Goal: Contribute content: Contribute content

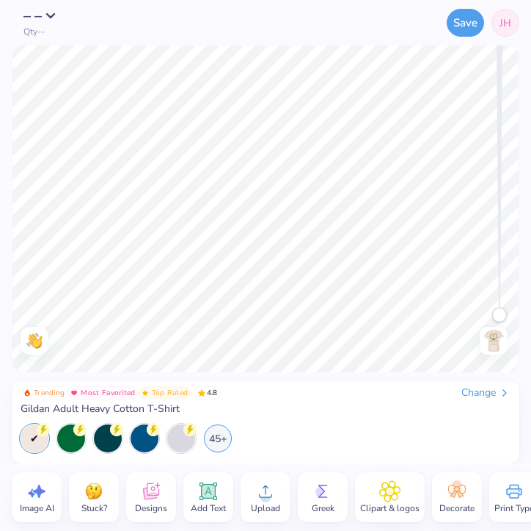
click at [497, 338] on img at bounding box center [493, 340] width 23 height 23
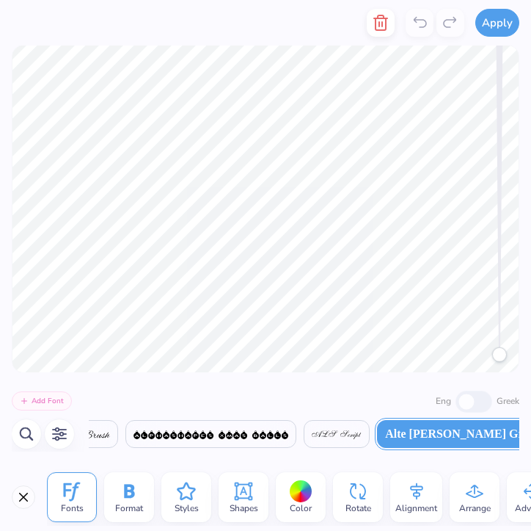
type textarea "ENOUGH ABUSE"
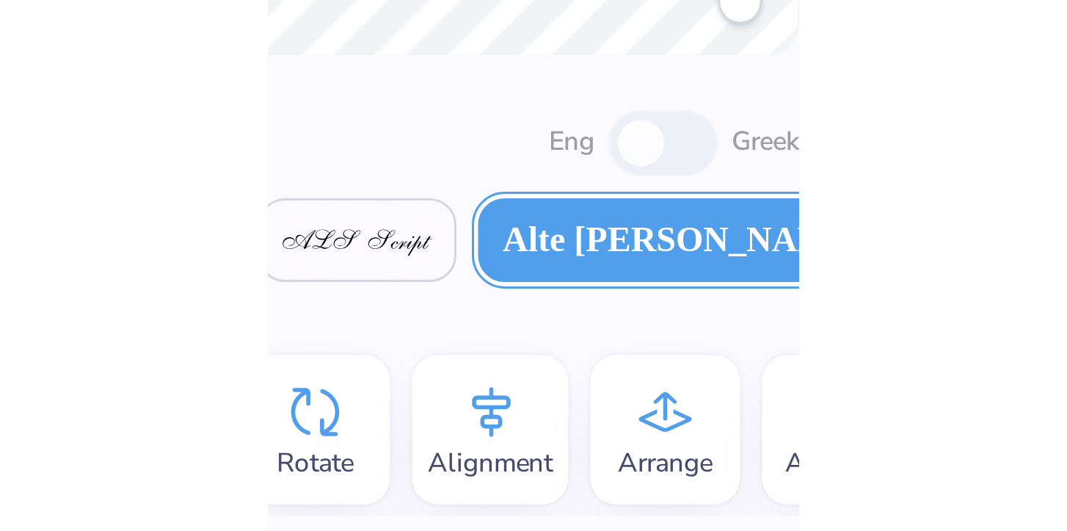
scroll to position [0, 1294]
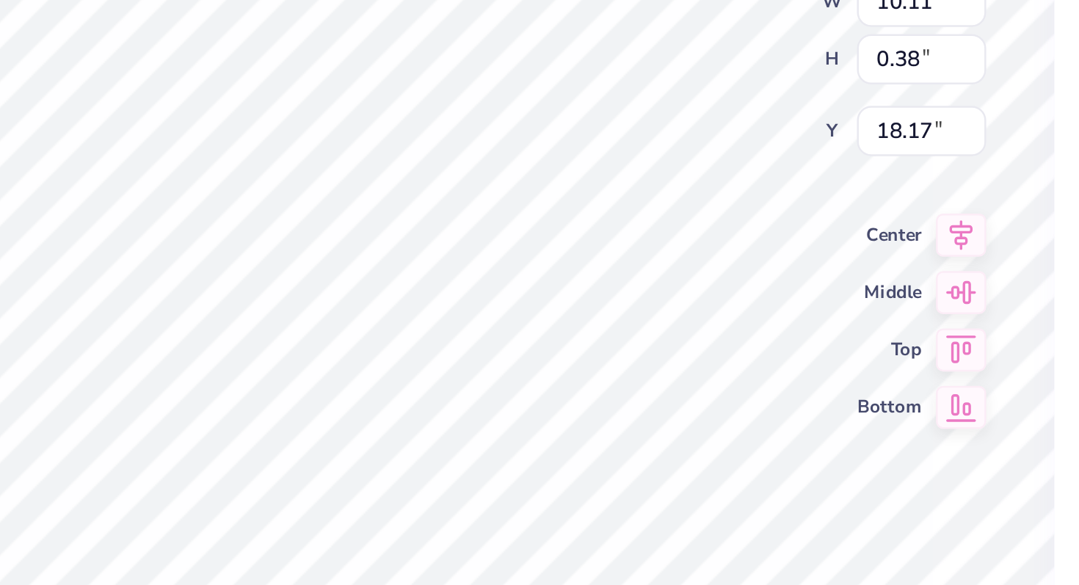
type input "10.11"
type input "18.17"
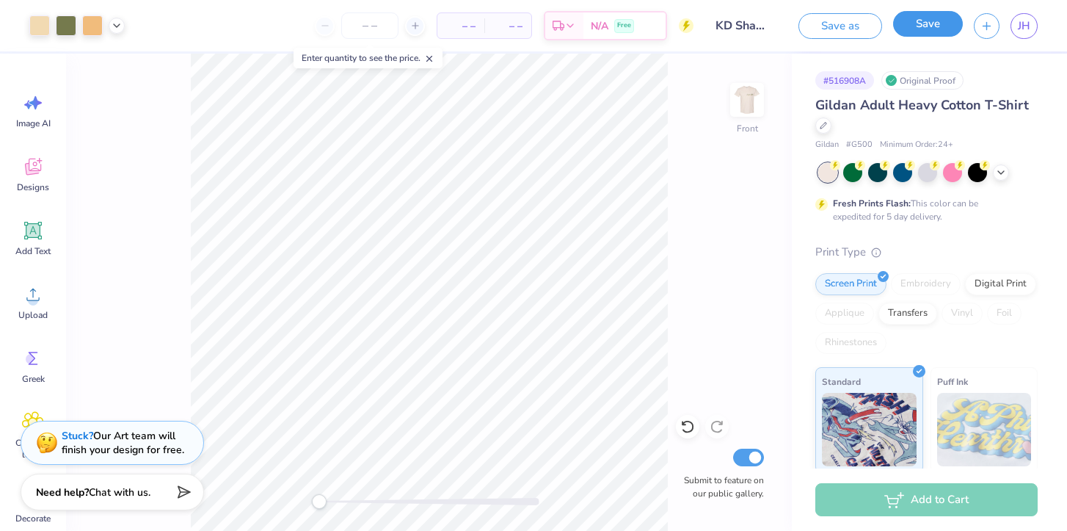
click at [531, 23] on button "Save" at bounding box center [928, 24] width 70 height 26
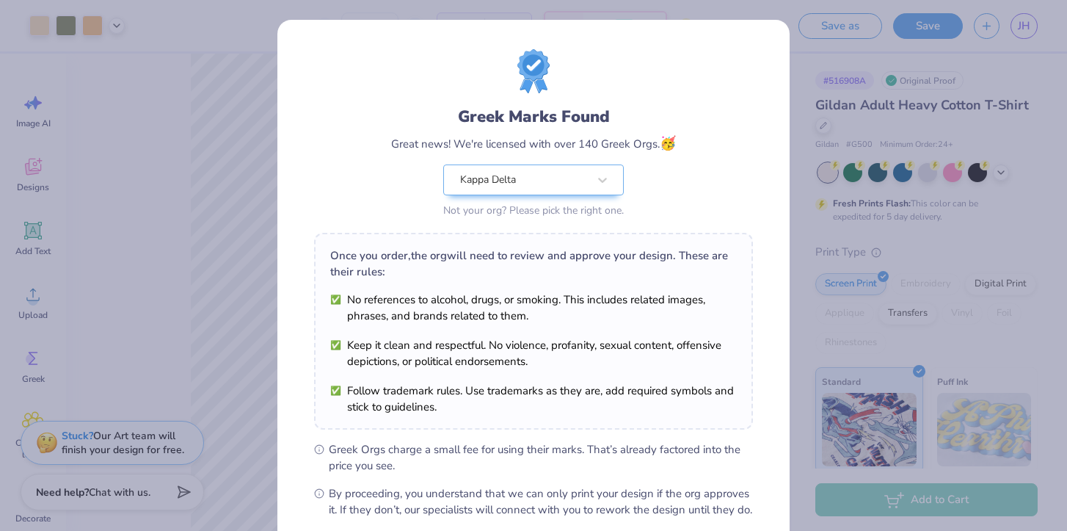
scroll to position [156, 0]
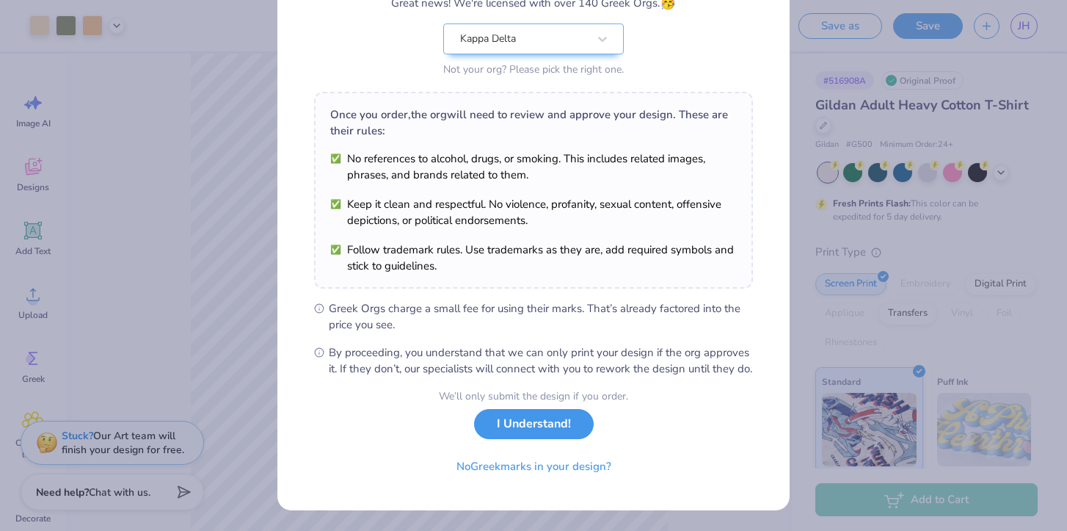
click at [509, 429] on button "I Understand!" at bounding box center [534, 424] width 120 height 30
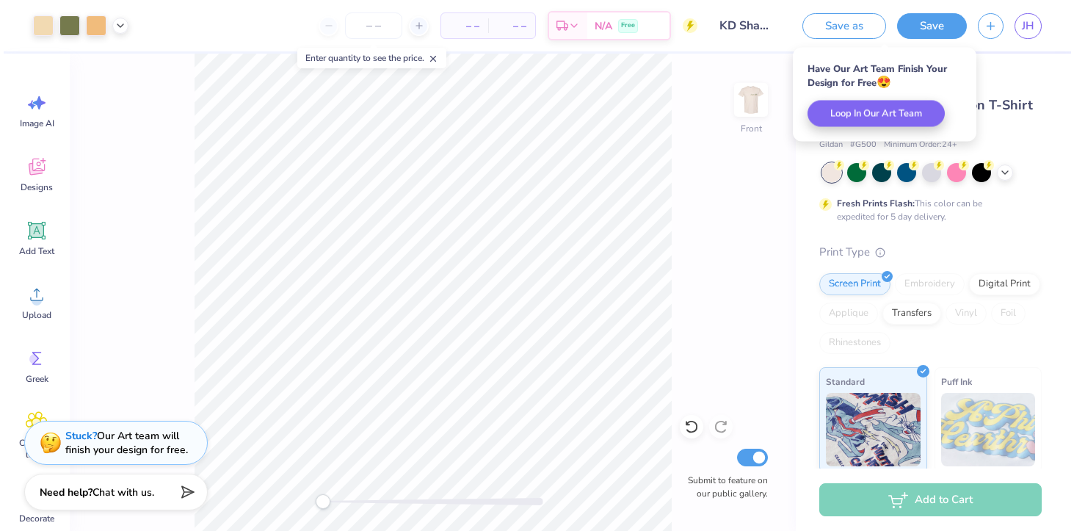
scroll to position [0, 0]
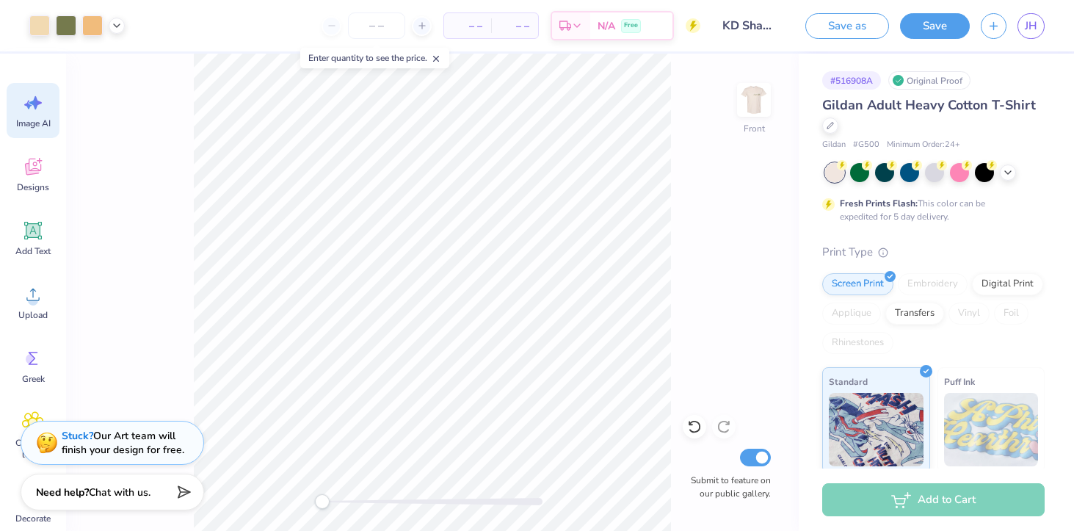
click at [32, 116] on div "Image AI" at bounding box center [33, 110] width 53 height 55
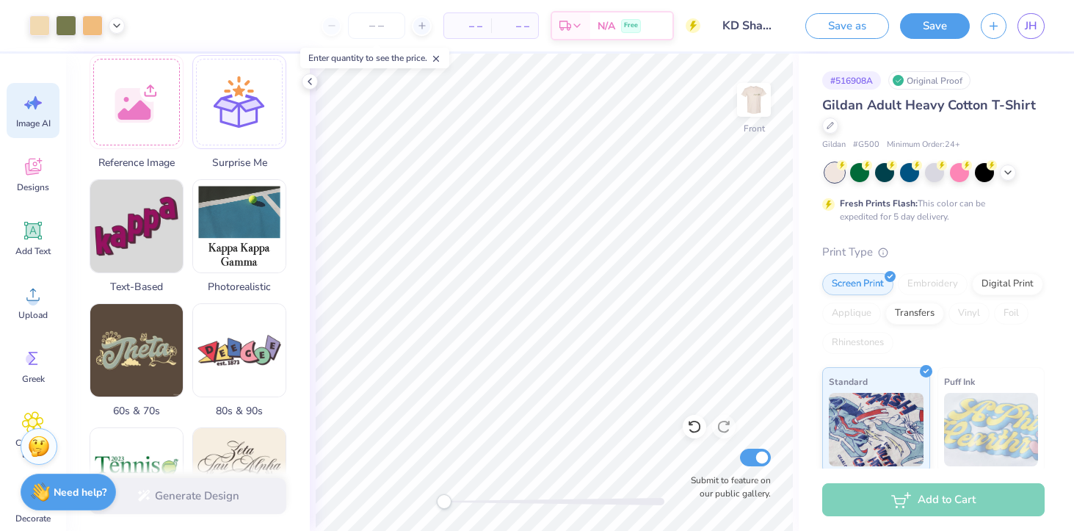
scroll to position [233, 0]
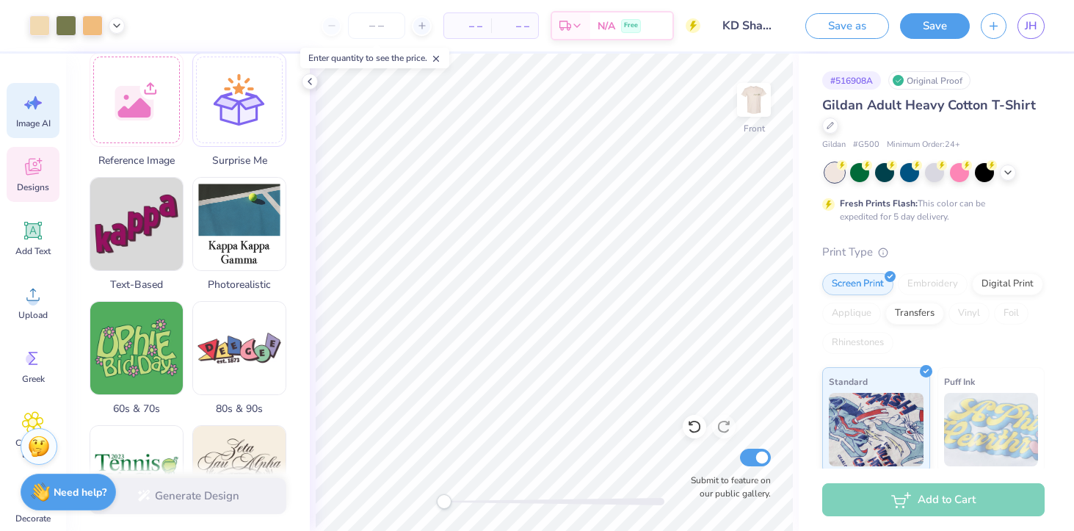
click at [44, 162] on div "Designs" at bounding box center [33, 174] width 53 height 55
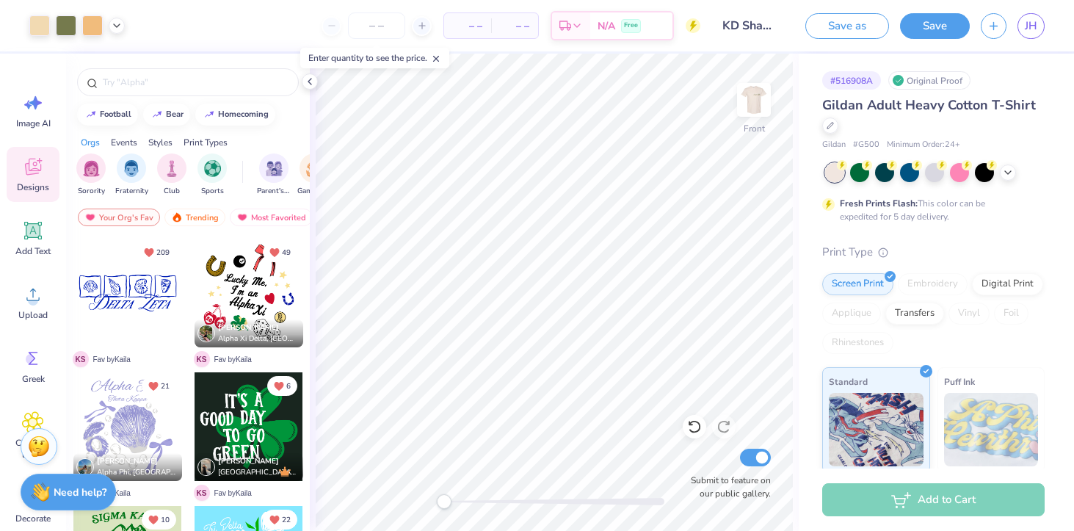
click at [531, 24] on div "Save as Save JH" at bounding box center [934, 25] width 280 height 51
click at [307, 81] on icon at bounding box center [310, 82] width 12 height 12
